Goal: Information Seeking & Learning: Learn about a topic

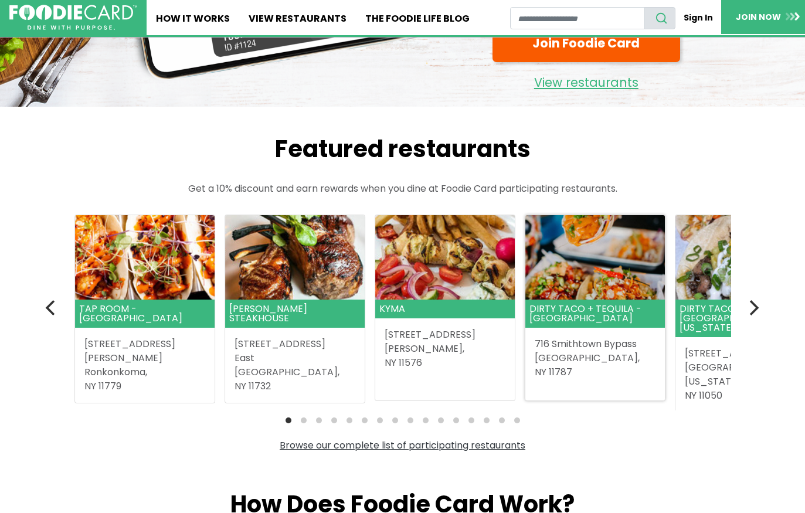
scroll to position [187, 0]
click at [763, 307] on button "Next" at bounding box center [754, 308] width 26 height 26
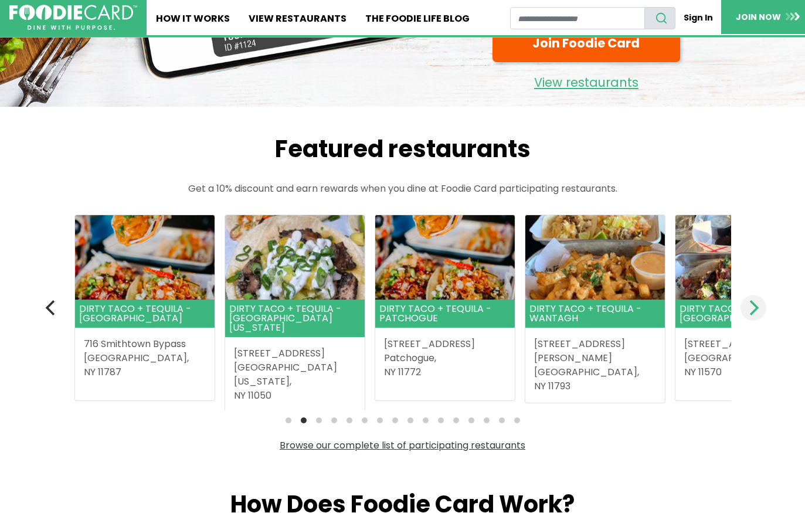
click at [763, 307] on button "Next" at bounding box center [754, 308] width 26 height 26
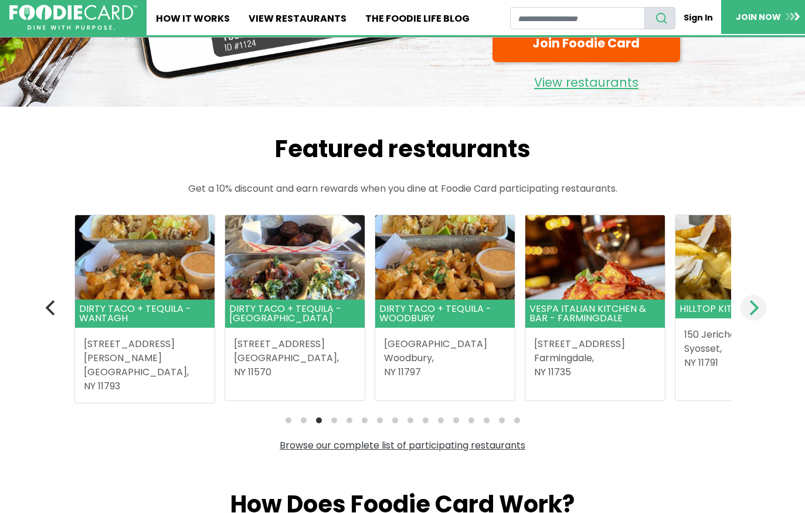
click at [763, 307] on button "Next" at bounding box center [754, 308] width 26 height 26
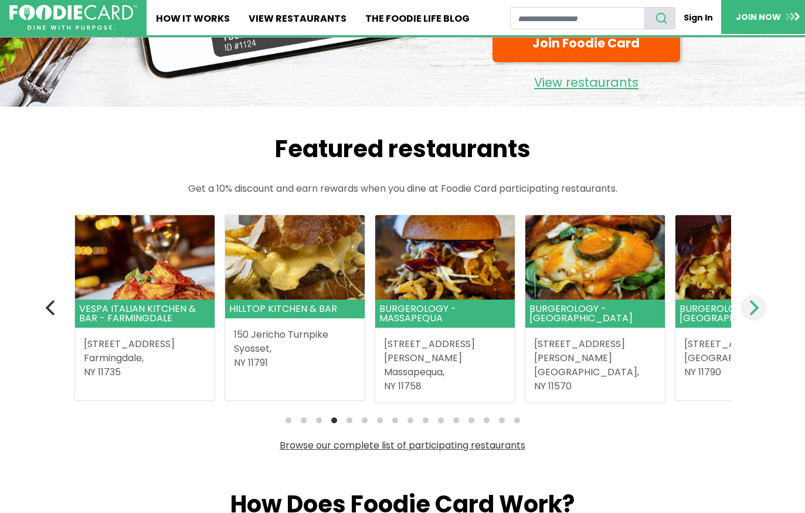
click at [763, 307] on button "Next" at bounding box center [754, 308] width 26 height 26
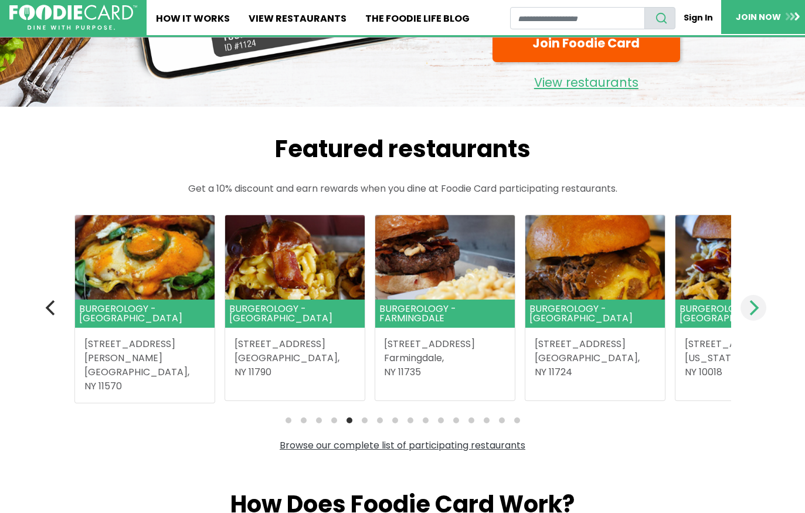
click at [763, 307] on button "Next" at bounding box center [754, 308] width 26 height 26
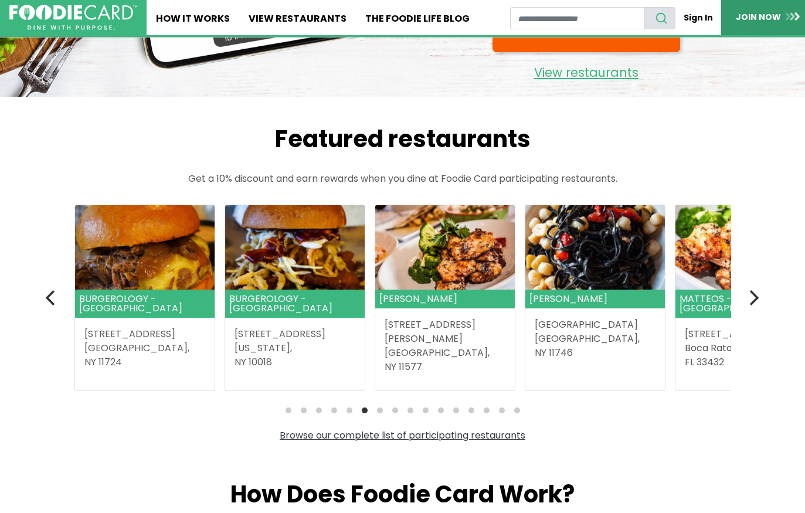
scroll to position [208, 0]
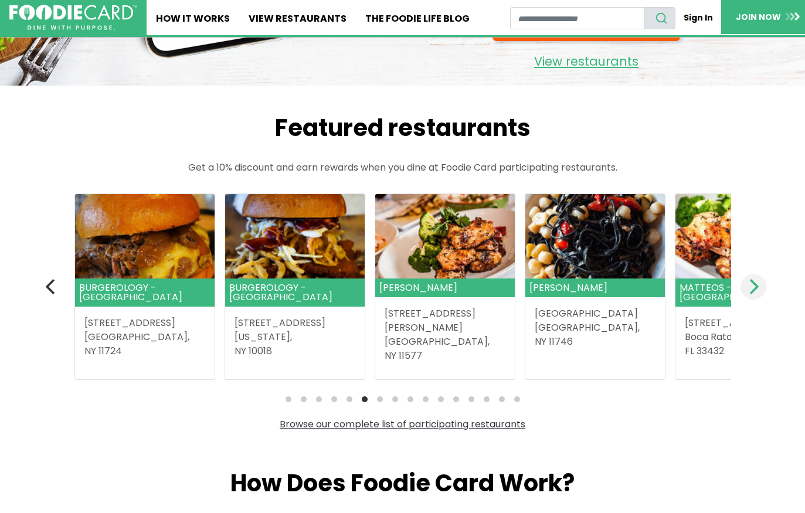
click at [745, 293] on button "Next" at bounding box center [754, 287] width 26 height 26
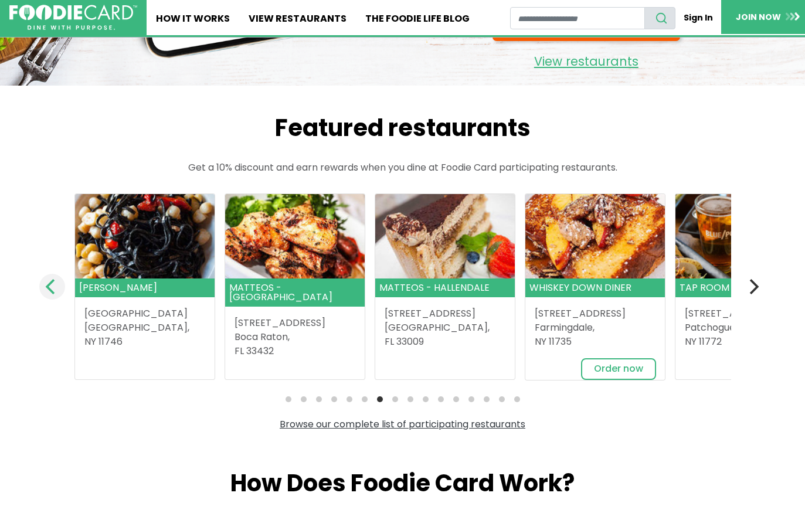
click at [51, 288] on icon "Previous" at bounding box center [50, 286] width 9 height 15
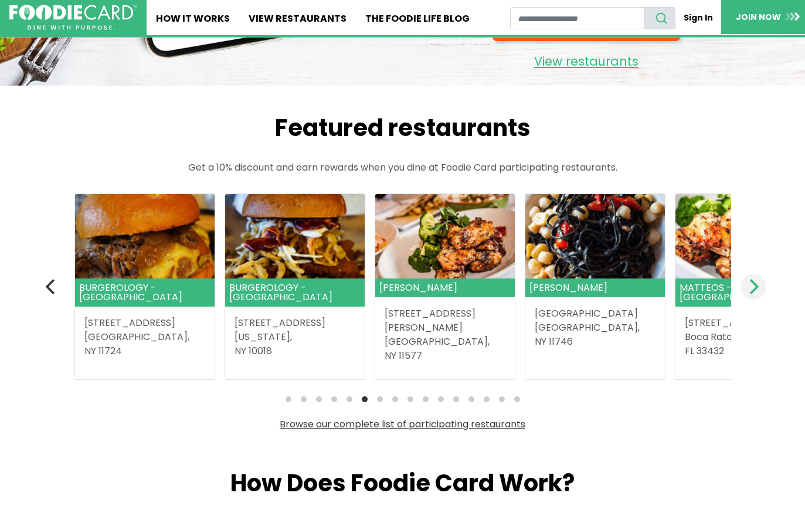
click at [755, 283] on icon "Next" at bounding box center [754, 286] width 9 height 15
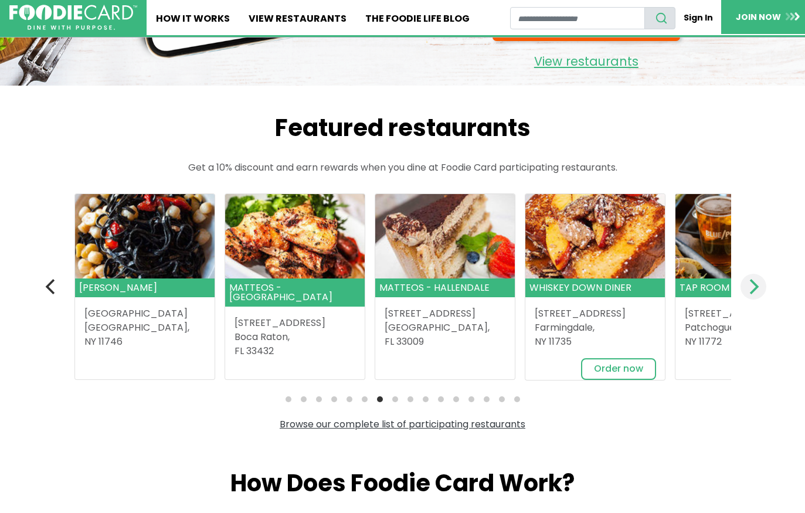
click at [755, 283] on icon "Next" at bounding box center [754, 286] width 9 height 15
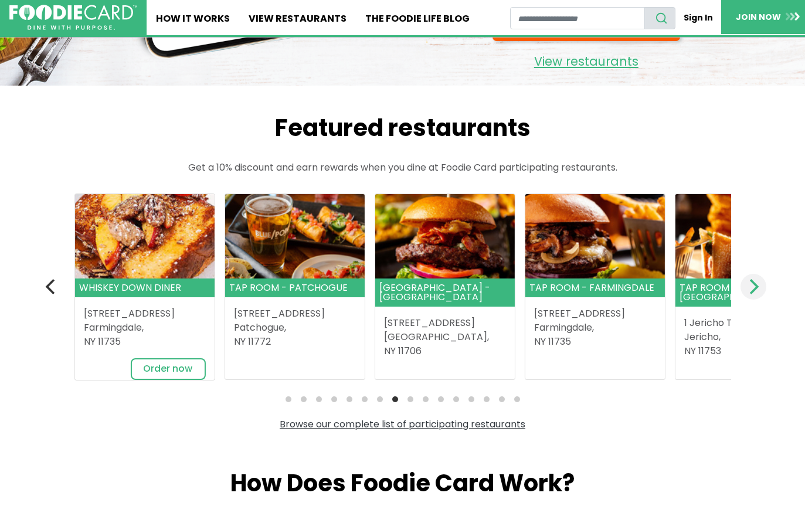
click at [755, 283] on icon "Next" at bounding box center [754, 286] width 9 height 15
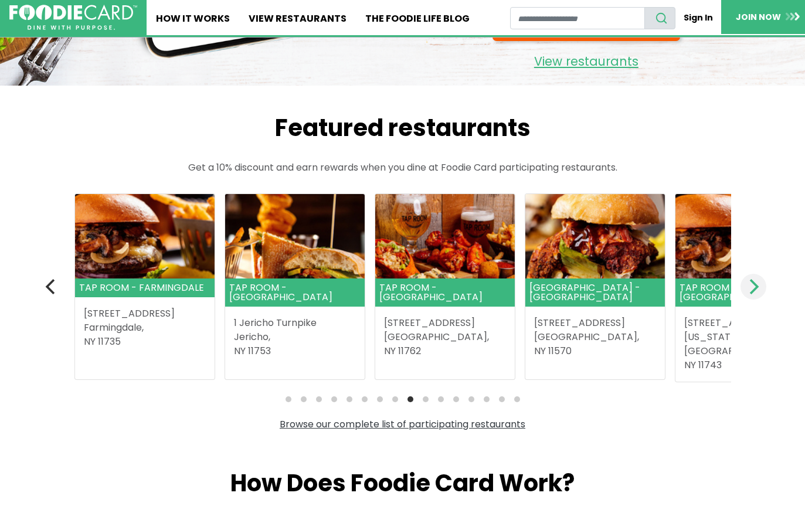
click at [746, 294] on icon "Next" at bounding box center [752, 286] width 15 height 15
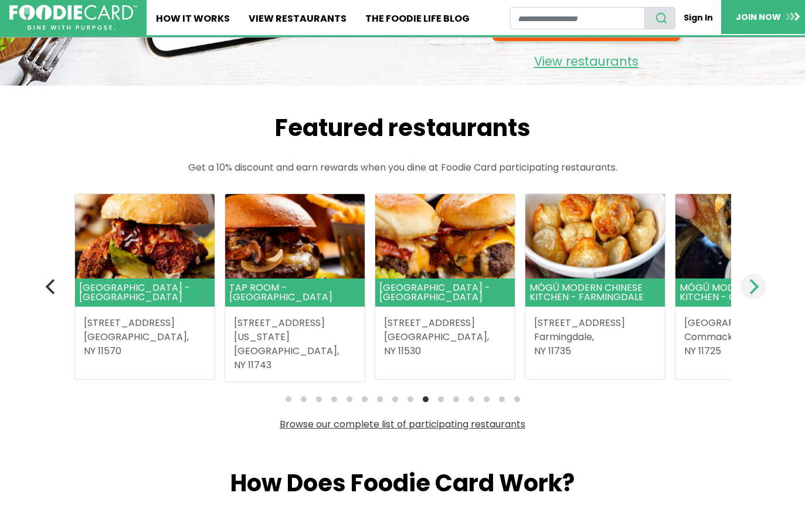
click at [746, 294] on icon "Next" at bounding box center [752, 286] width 15 height 15
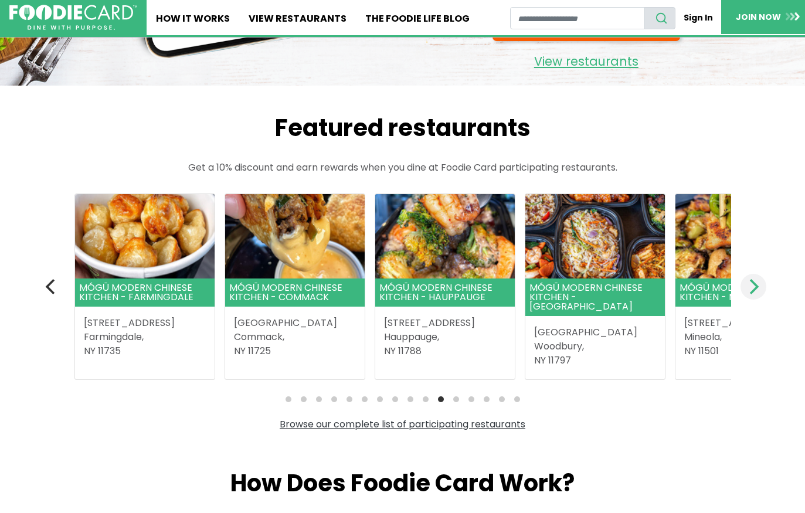
click at [759, 287] on icon "Next" at bounding box center [752, 286] width 15 height 15
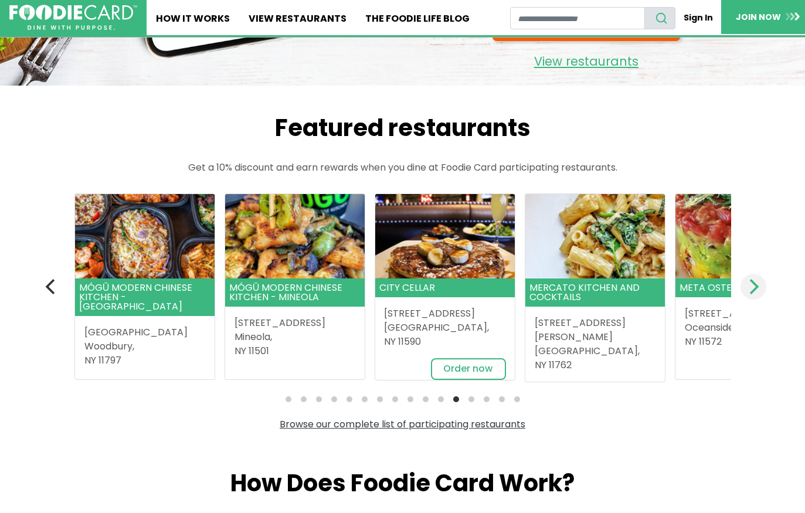
click at [759, 287] on icon "Next" at bounding box center [752, 286] width 15 height 15
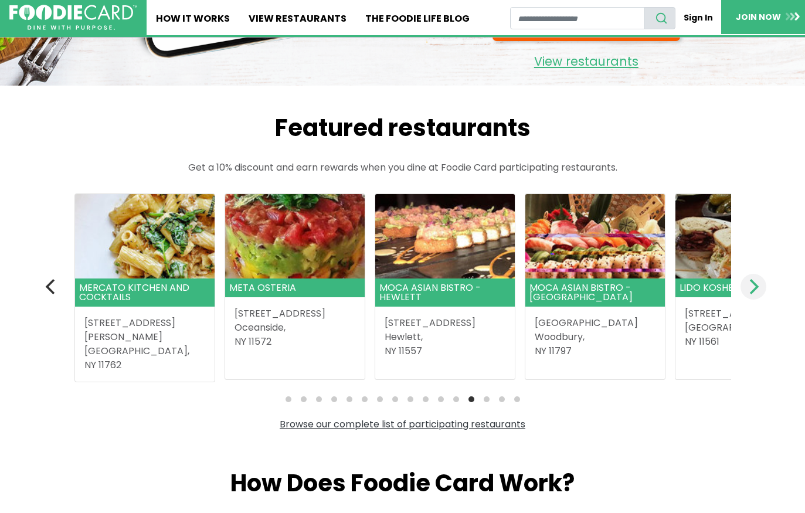
click at [759, 287] on icon "Next" at bounding box center [752, 286] width 15 height 15
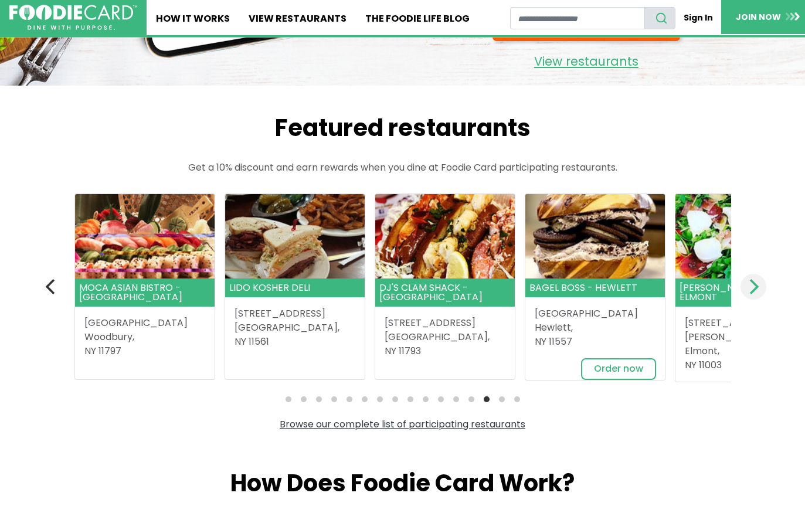
click at [757, 287] on icon "Next" at bounding box center [754, 286] width 9 height 15
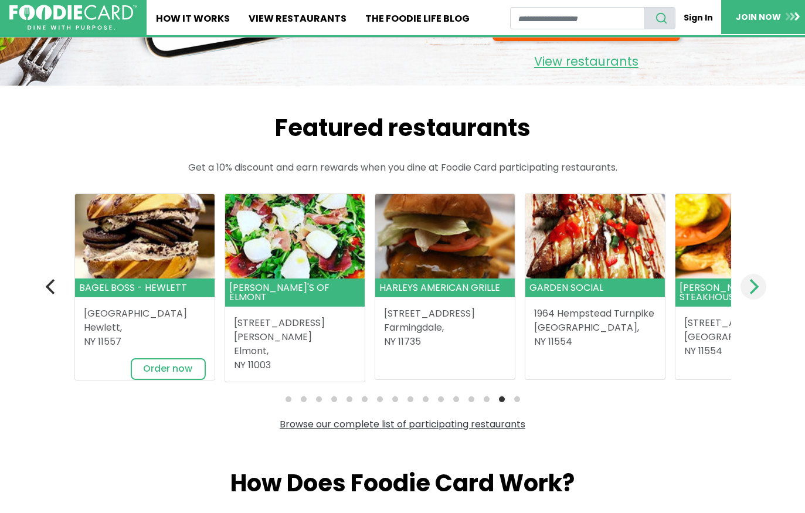
click at [757, 287] on icon "Next" at bounding box center [754, 286] width 9 height 15
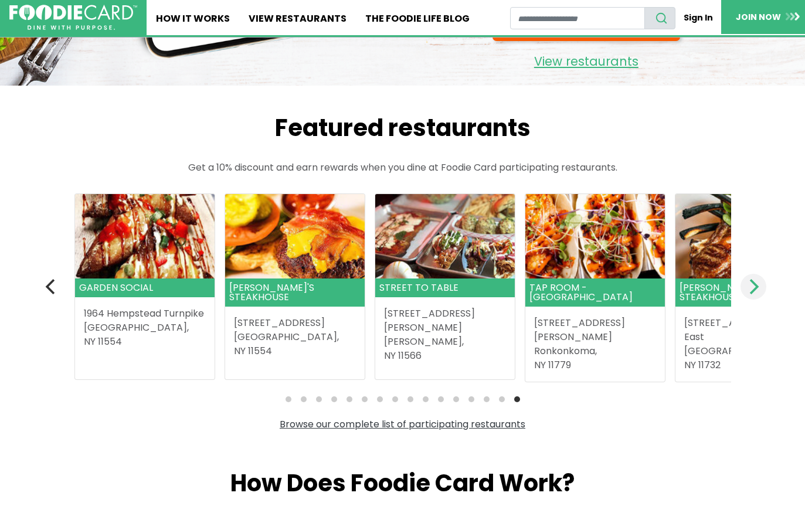
click at [755, 277] on button "Next" at bounding box center [754, 287] width 26 height 26
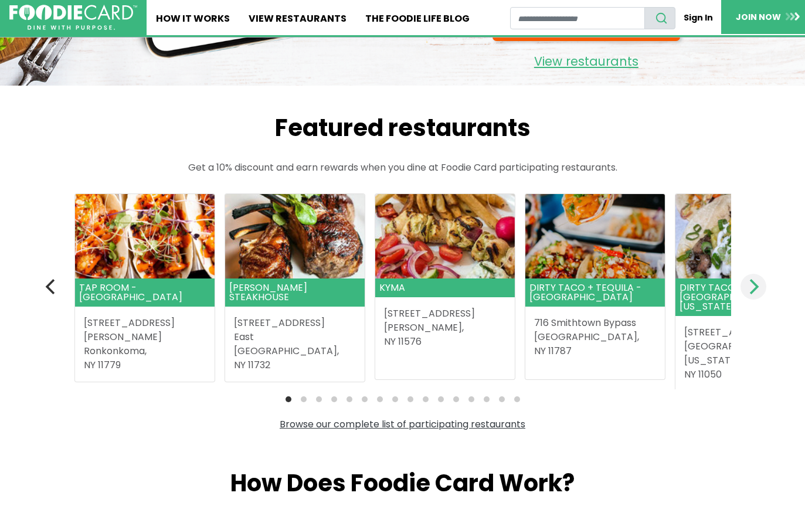
click at [755, 279] on icon "Next" at bounding box center [752, 286] width 15 height 15
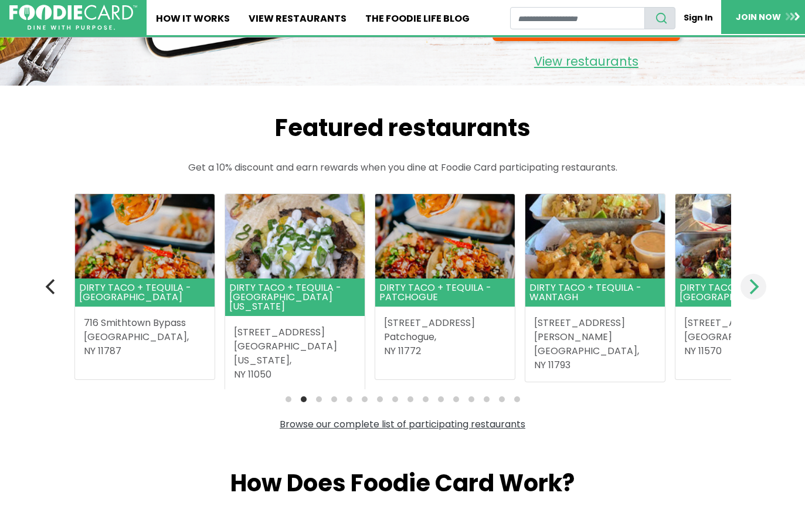
click at [755, 279] on icon "Next" at bounding box center [752, 286] width 15 height 15
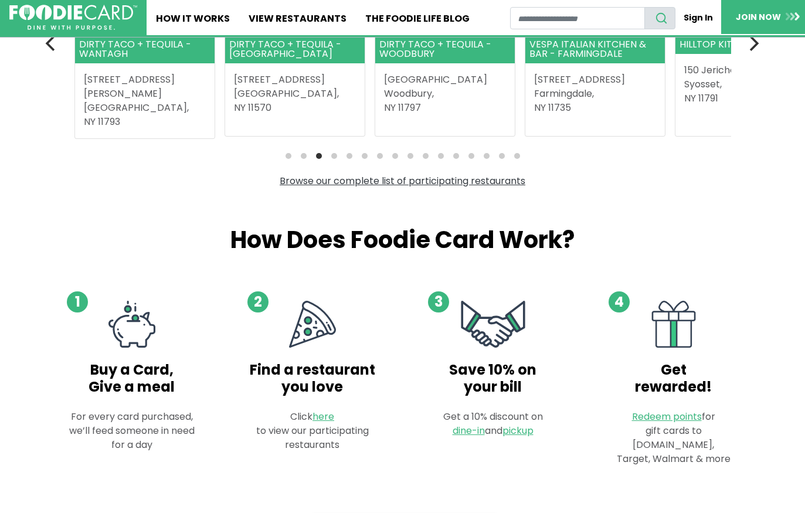
scroll to position [451, 0]
click at [346, 182] on link "Browse our complete list of participating restaurants" at bounding box center [403, 180] width 246 height 13
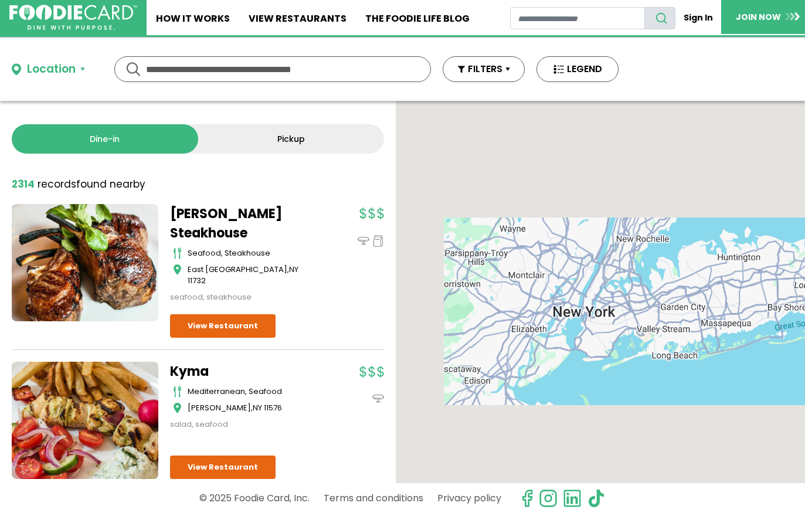
click at [258, 76] on input "text" at bounding box center [272, 69] width 253 height 25
click at [81, 72] on button "Location" at bounding box center [48, 69] width 73 height 17
click at [0, 0] on input "text" at bounding box center [0, 0] width 0 height 0
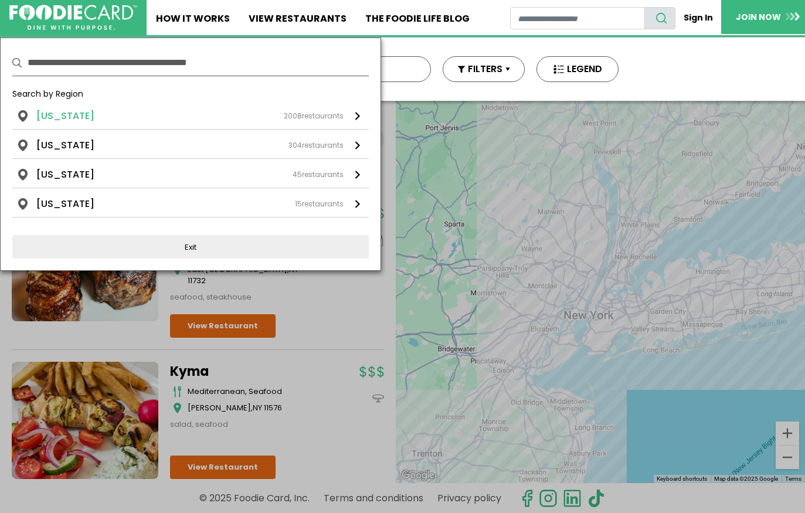
click at [320, 121] on div "2008 restaurants" at bounding box center [314, 116] width 60 height 11
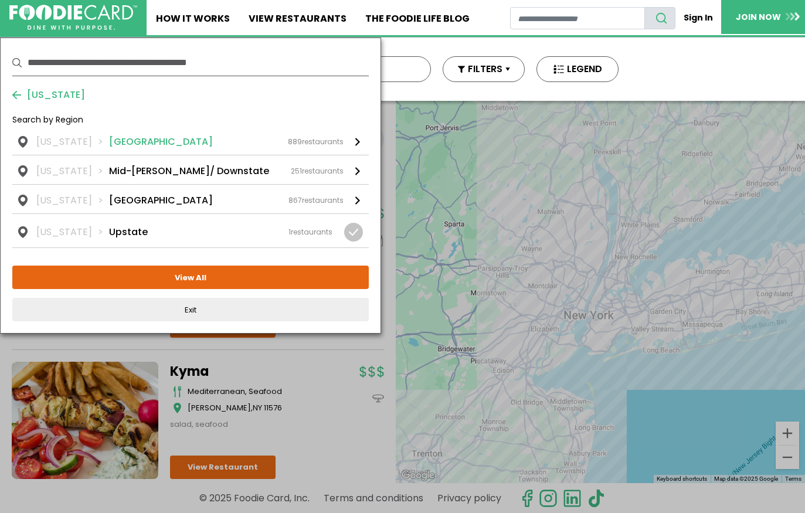
click at [277, 142] on div "[US_STATE] [GEOGRAPHIC_DATA] 889 restaurants" at bounding box center [189, 142] width 307 height 14
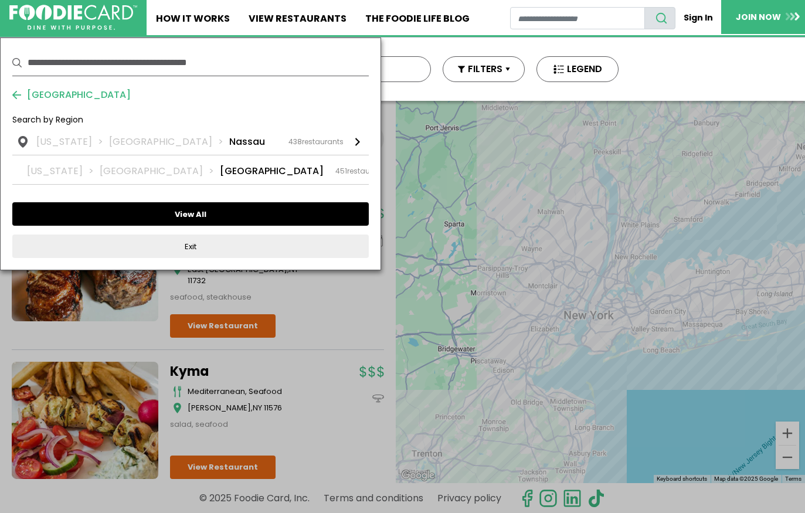
click at [122, 215] on button "View All" at bounding box center [190, 213] width 356 height 23
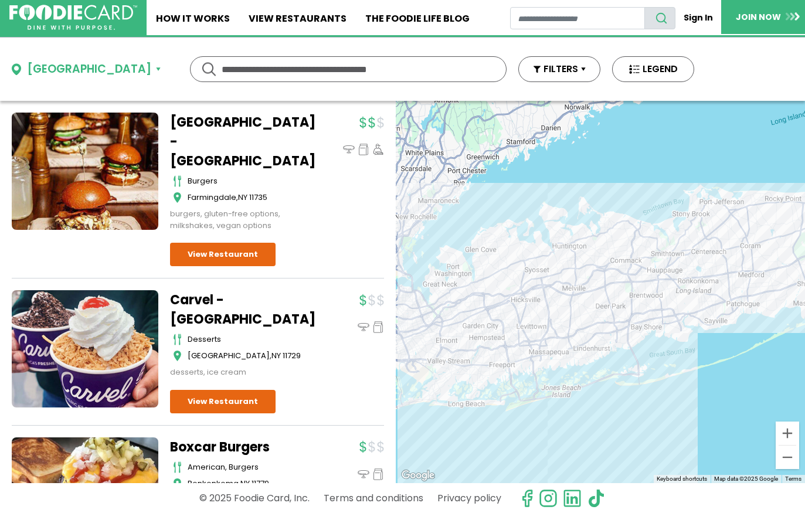
scroll to position [2639, 0]
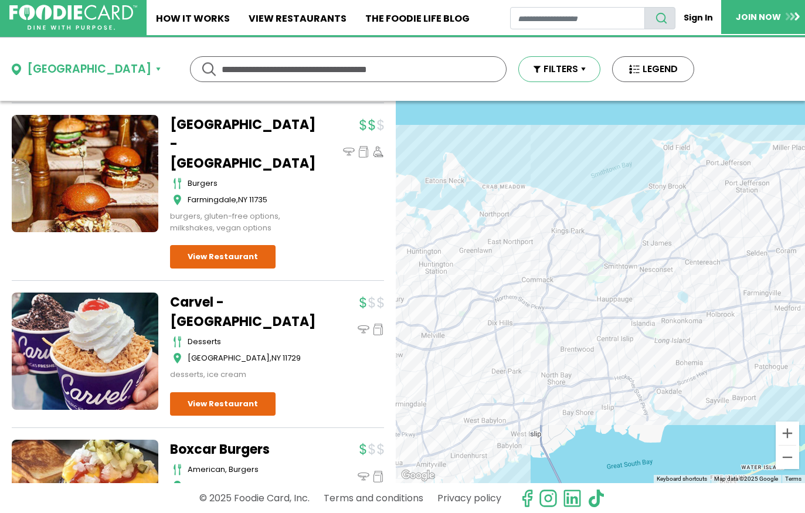
click at [518, 77] on button "FILTERS" at bounding box center [559, 69] width 82 height 26
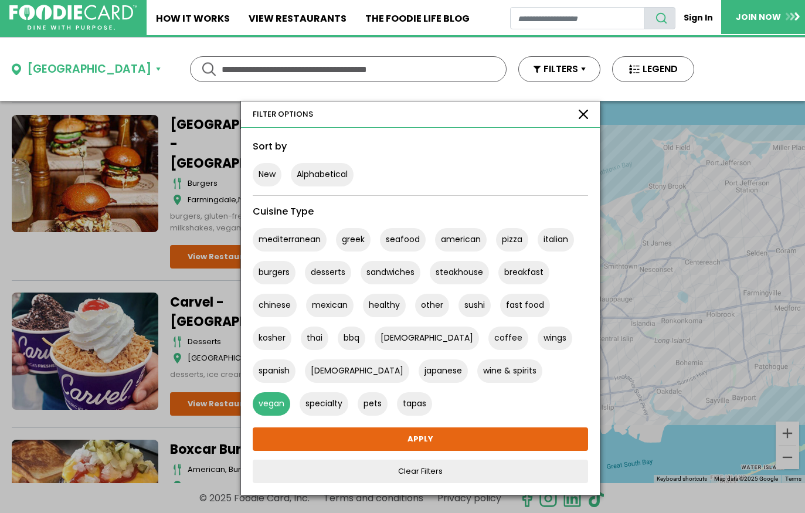
click at [290, 392] on button "vegan" at bounding box center [272, 403] width 38 height 23
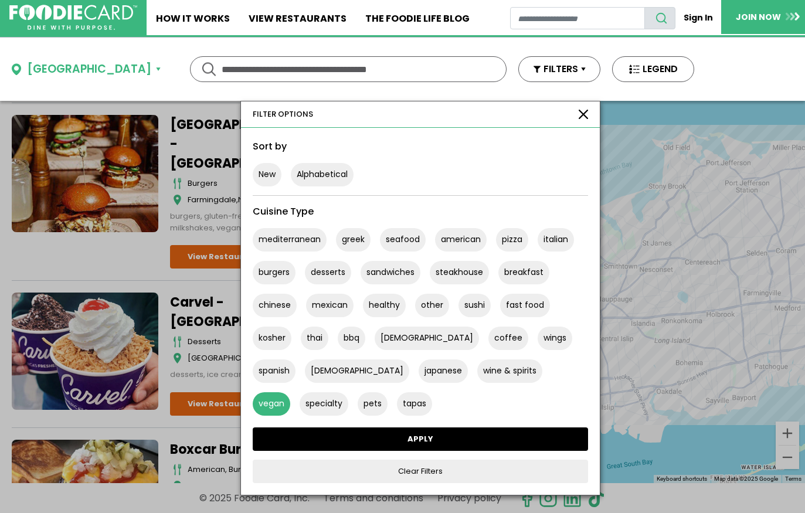
click at [351, 441] on link "APPLY" at bounding box center [420, 438] width 335 height 23
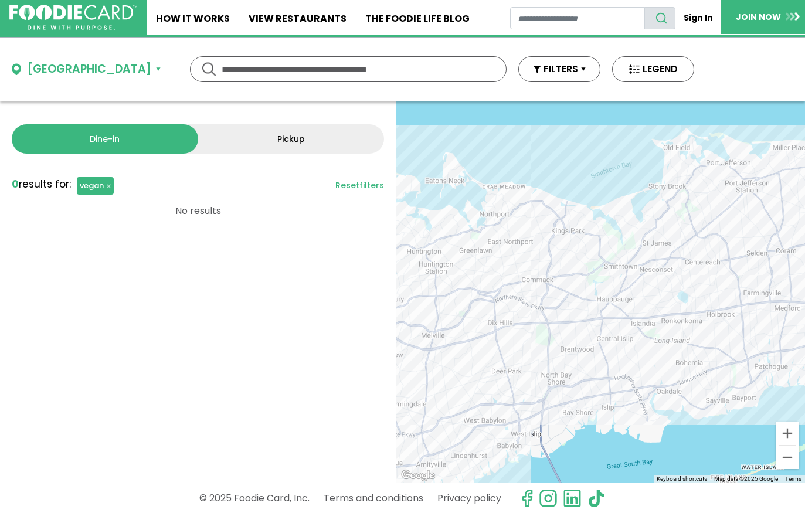
scroll to position [0, 0]
click at [86, 74] on div "[GEOGRAPHIC_DATA]" at bounding box center [89, 69] width 124 height 17
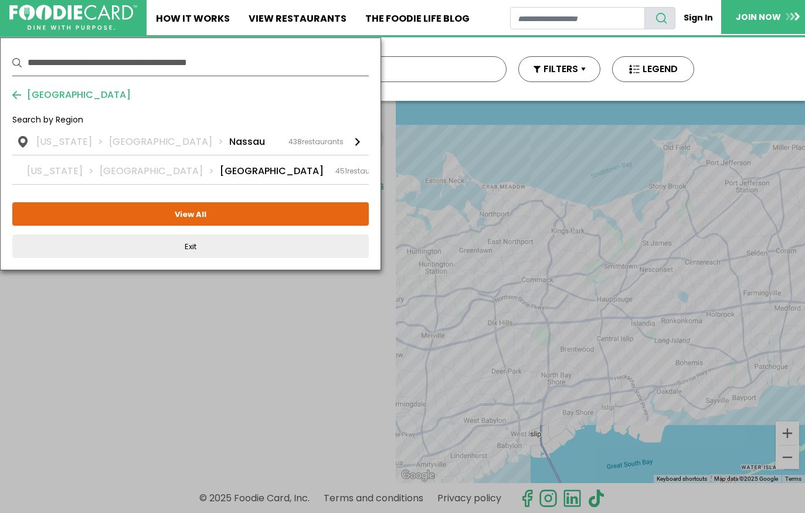
click at [21, 94] on span "[GEOGRAPHIC_DATA]" at bounding box center [76, 95] width 110 height 14
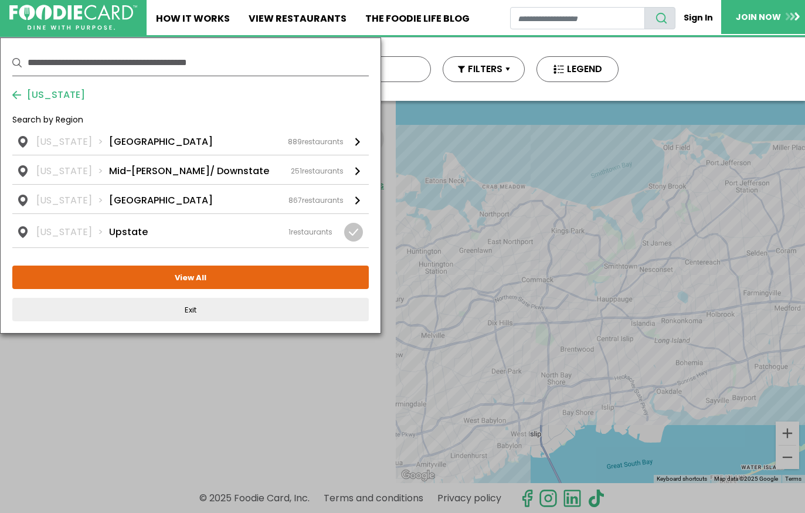
click at [21, 94] on span "[US_STATE]" at bounding box center [53, 95] width 64 height 14
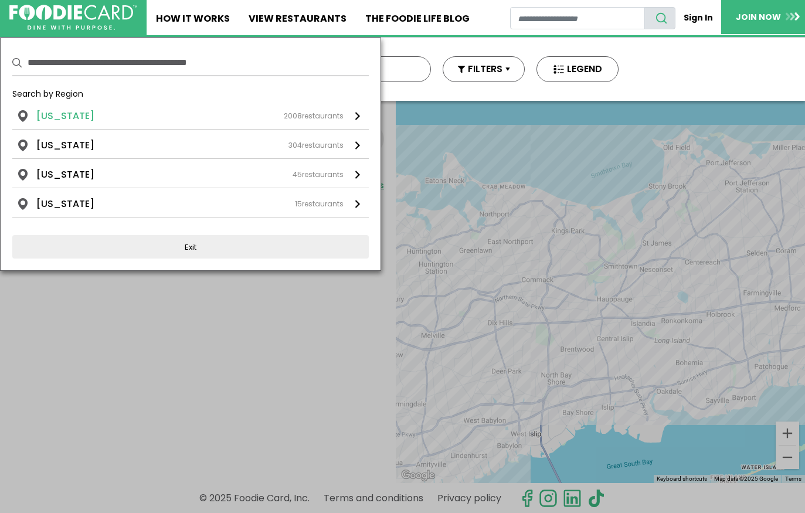
click at [73, 112] on li "[US_STATE]" at bounding box center [65, 116] width 58 height 14
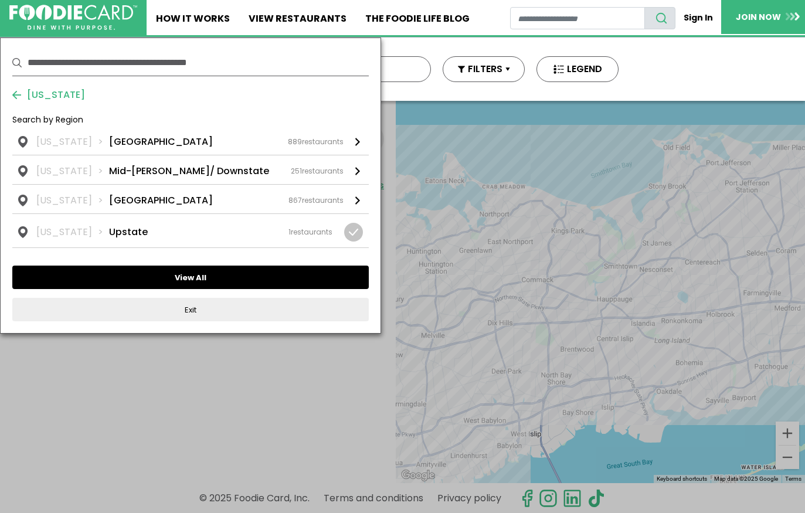
click at [186, 274] on button "View All" at bounding box center [190, 277] width 356 height 23
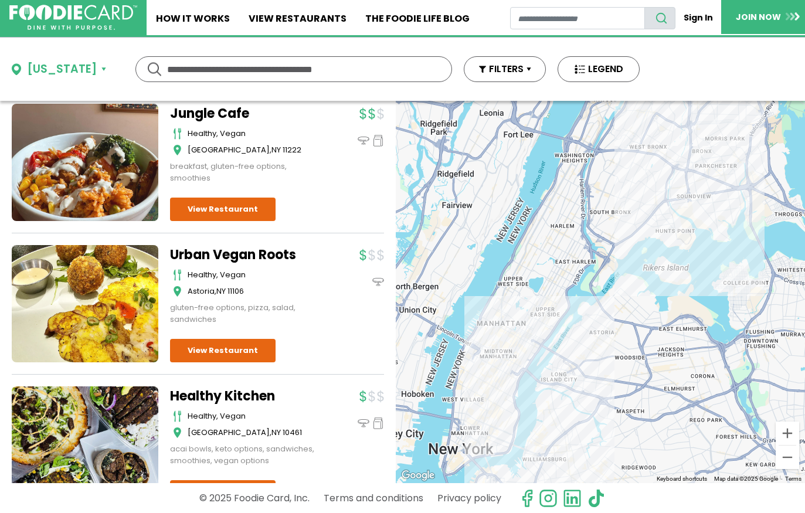
scroll to position [693, 0]
